Goal: Task Accomplishment & Management: Manage account settings

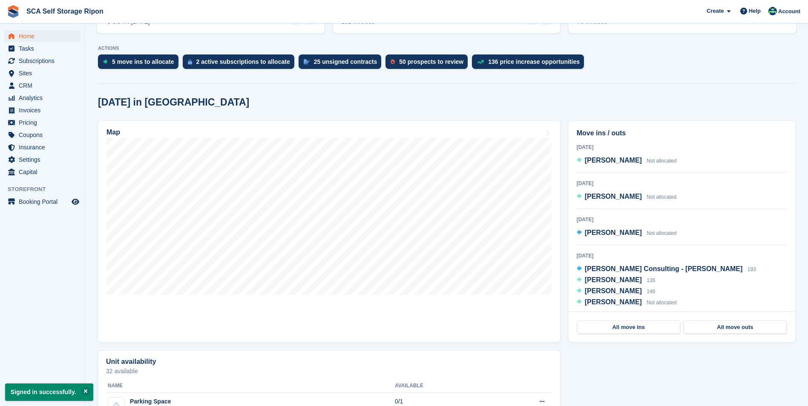
scroll to position [170, 0]
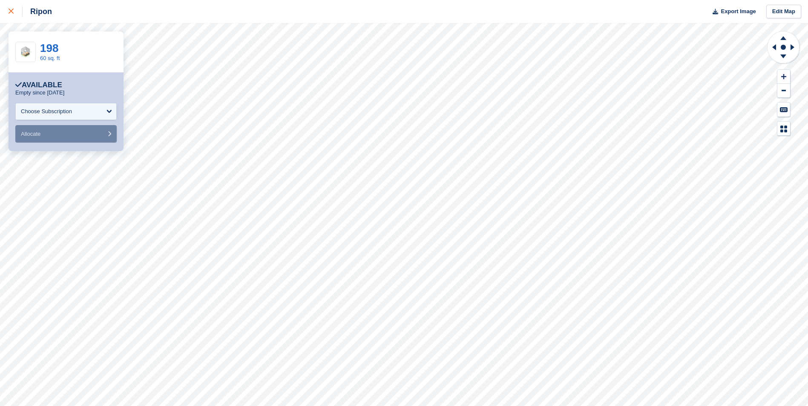
click at [9, 15] on div at bounding box center [16, 11] width 14 height 10
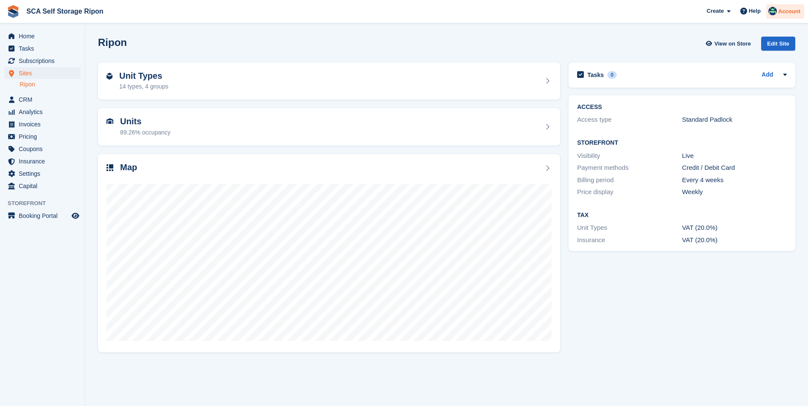
click at [790, 10] on span "Account" at bounding box center [789, 11] width 22 height 9
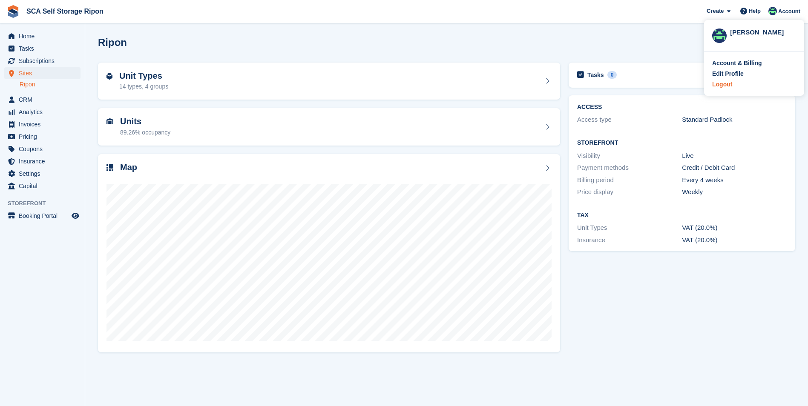
click at [732, 81] on div "Logout" at bounding box center [754, 84] width 84 height 9
